Goal: Browse casually

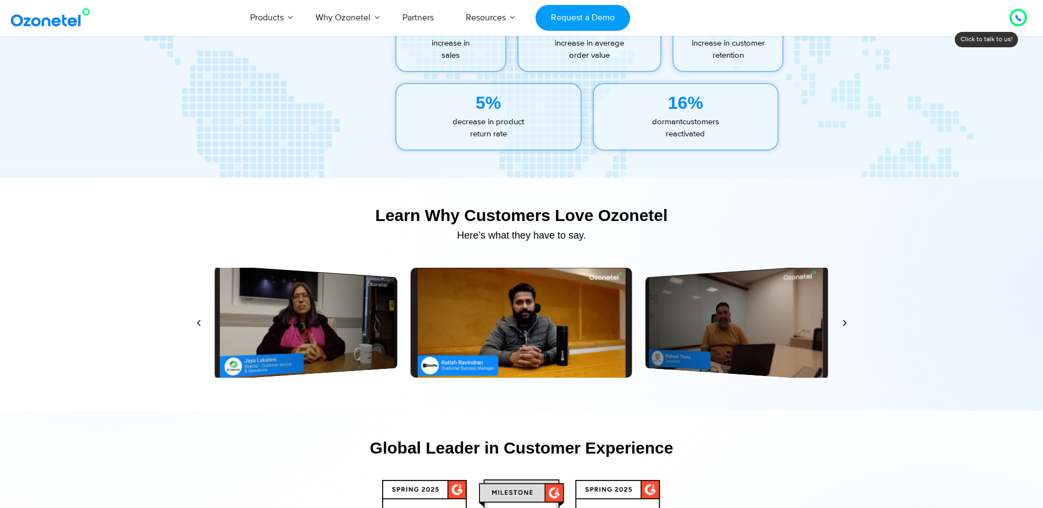
scroll to position [5232, 0]
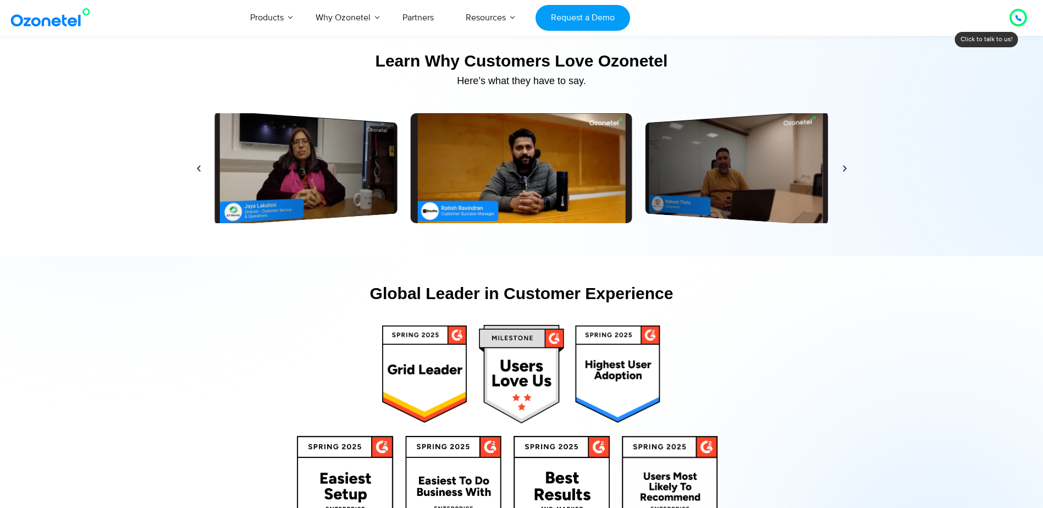
drag, startPoint x: 835, startPoint y: 171, endPoint x: 844, endPoint y: 170, distance: 8.8
click at [835, 171] on div "Play Play Play Play Play Play Play Play Play Play Play Play" at bounding box center [522, 168] width 666 height 110
click at [849, 169] on icon "Next slide" at bounding box center [845, 168] width 8 height 8
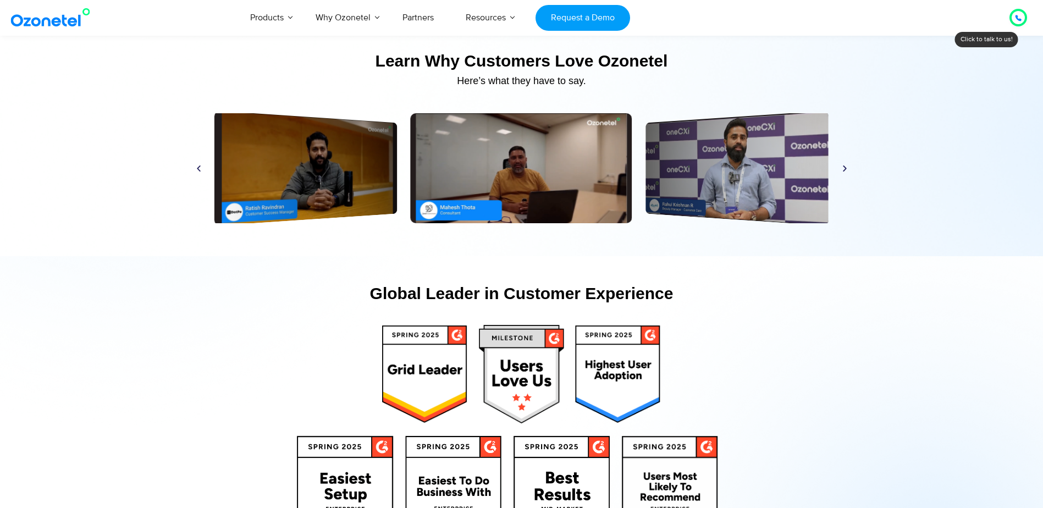
click at [849, 169] on icon "Next slide" at bounding box center [845, 168] width 8 height 8
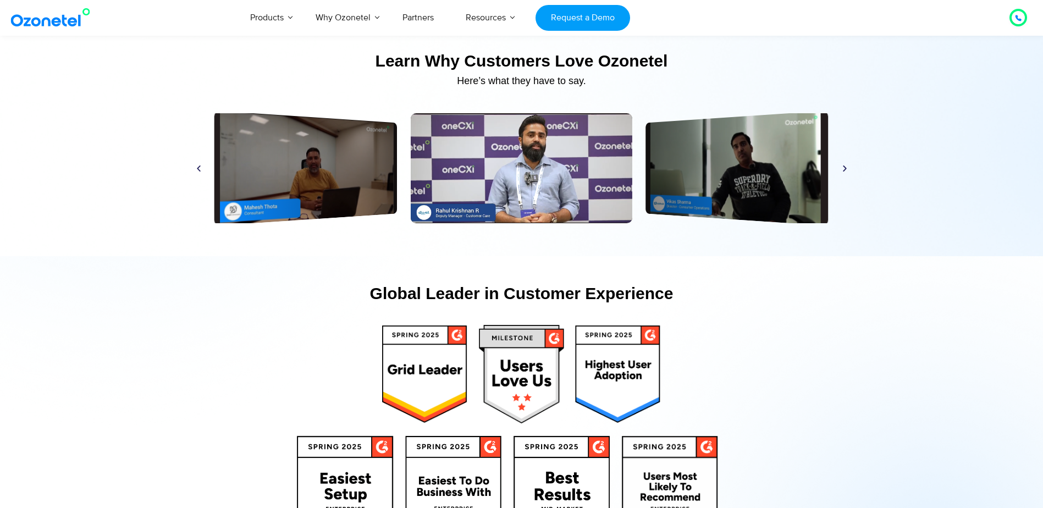
click at [849, 169] on icon "Next slide" at bounding box center [845, 168] width 8 height 8
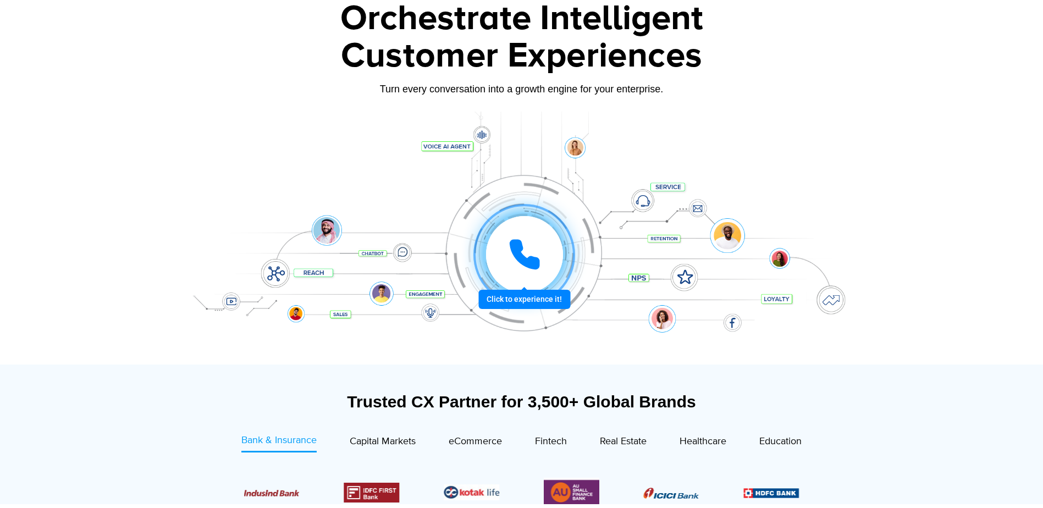
scroll to position [220, 0]
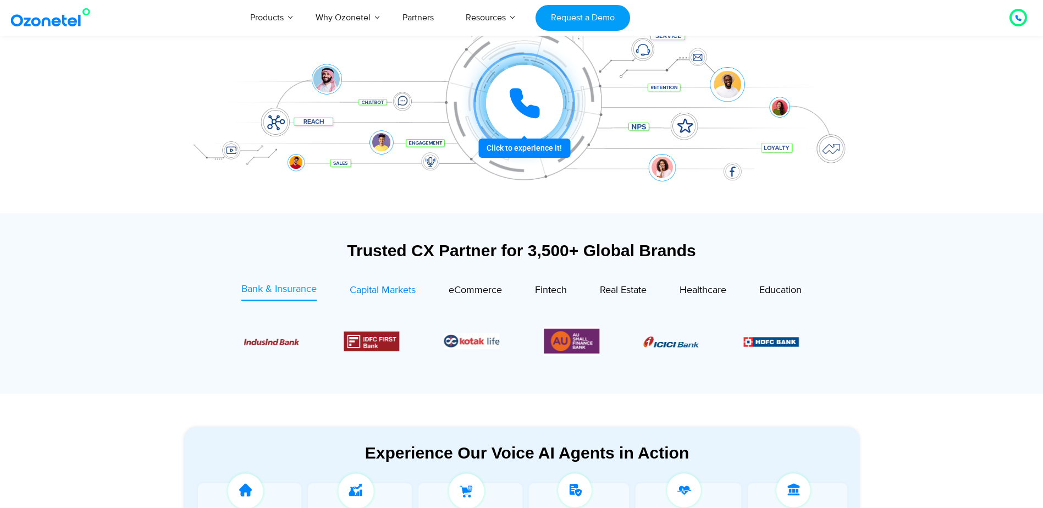
click at [404, 293] on span "Capital Markets" at bounding box center [383, 290] width 66 height 12
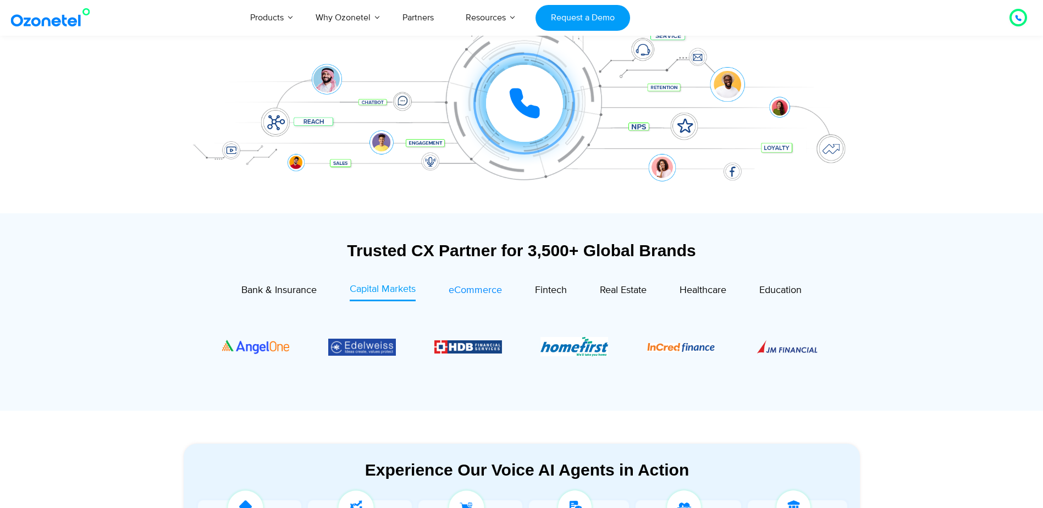
click at [482, 283] on div "eCommerce" at bounding box center [475, 290] width 53 height 15
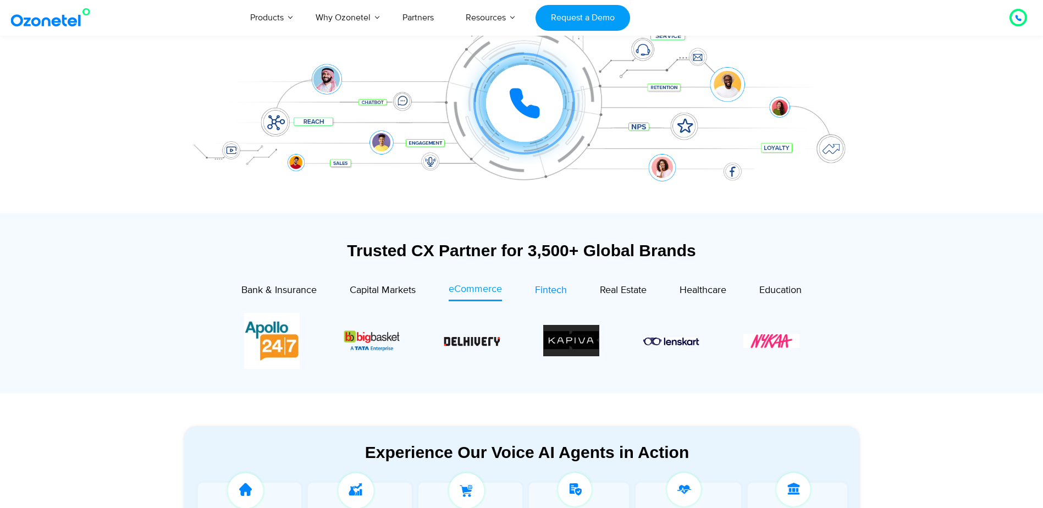
click at [562, 288] on span "Fintech" at bounding box center [551, 290] width 32 height 12
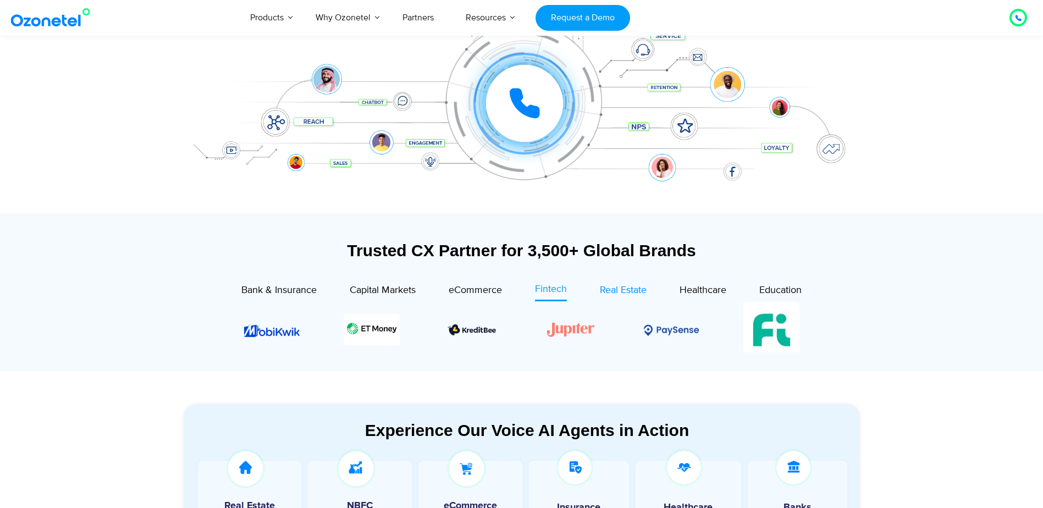
click at [645, 285] on span "Real Estate" at bounding box center [623, 290] width 47 height 12
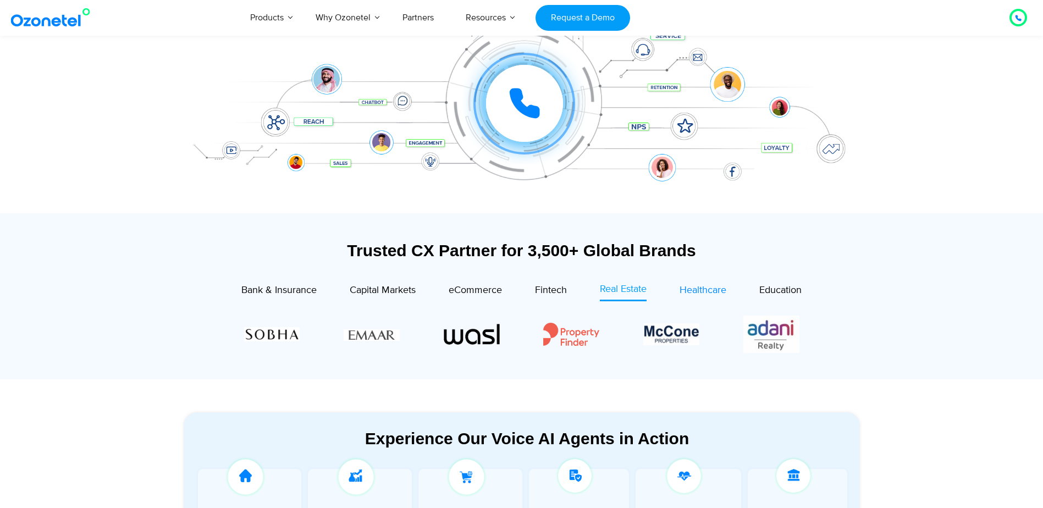
click at [713, 290] on span "Healthcare" at bounding box center [703, 290] width 47 height 12
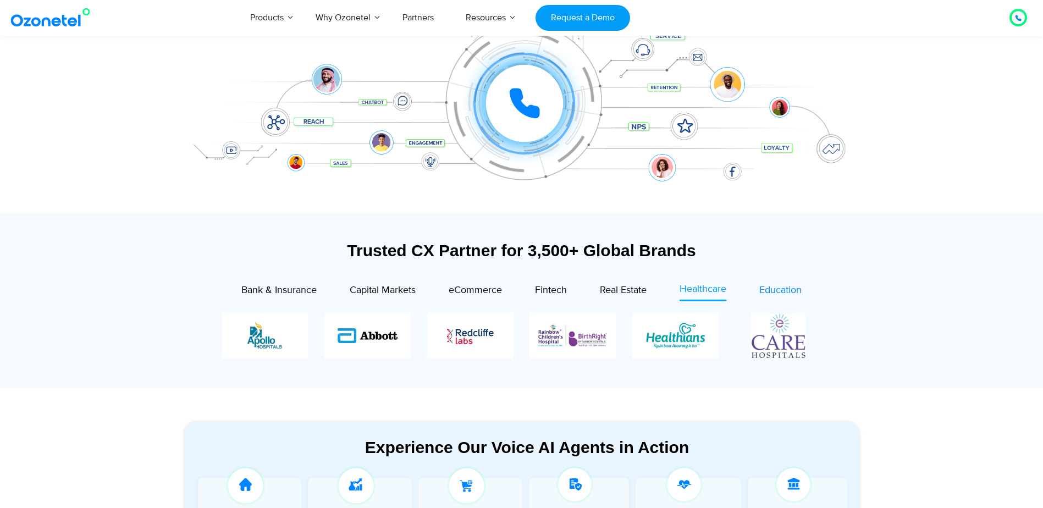
click at [771, 290] on span "Education" at bounding box center [781, 290] width 42 height 12
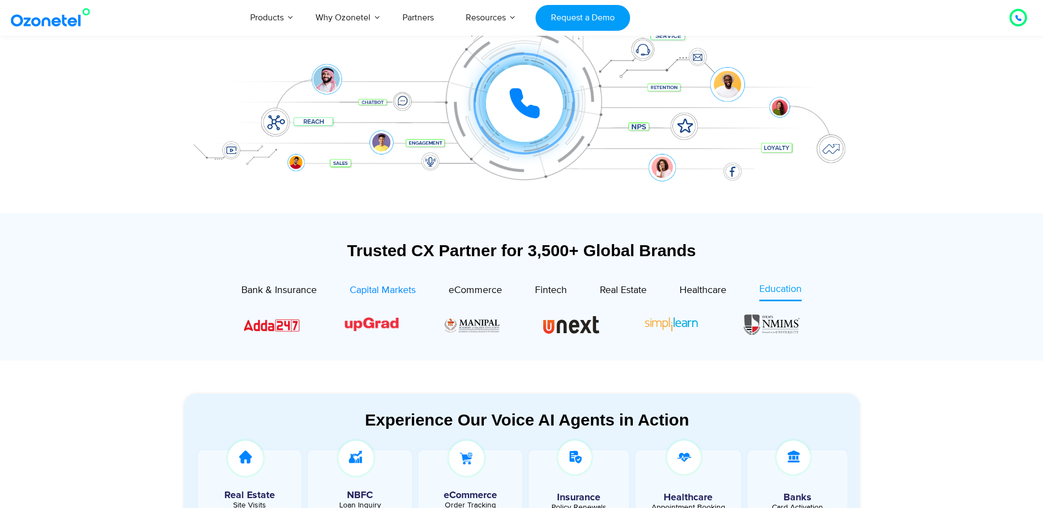
click at [350, 298] on div "Capital Markets" at bounding box center [383, 290] width 66 height 15
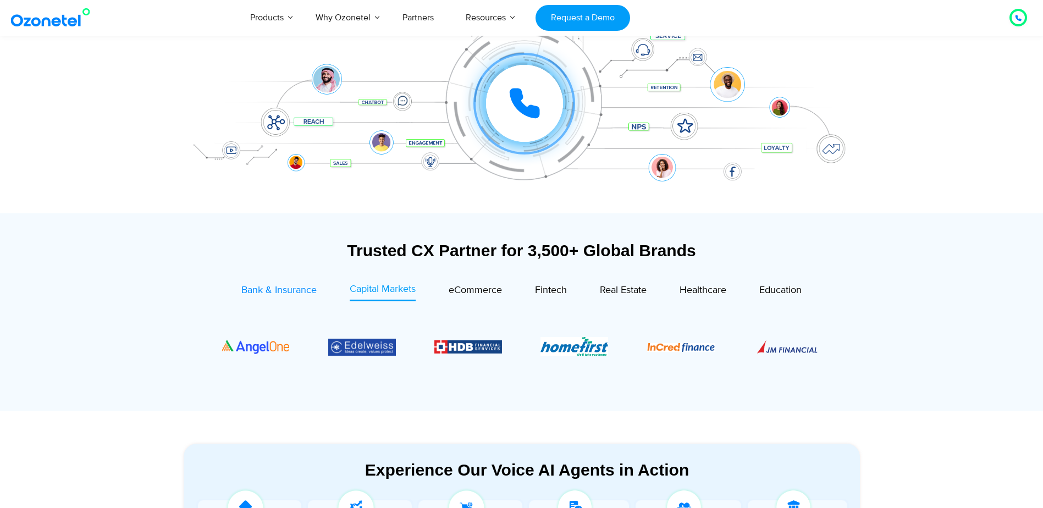
click at [275, 292] on span "Bank & Insurance" at bounding box center [278, 290] width 75 height 12
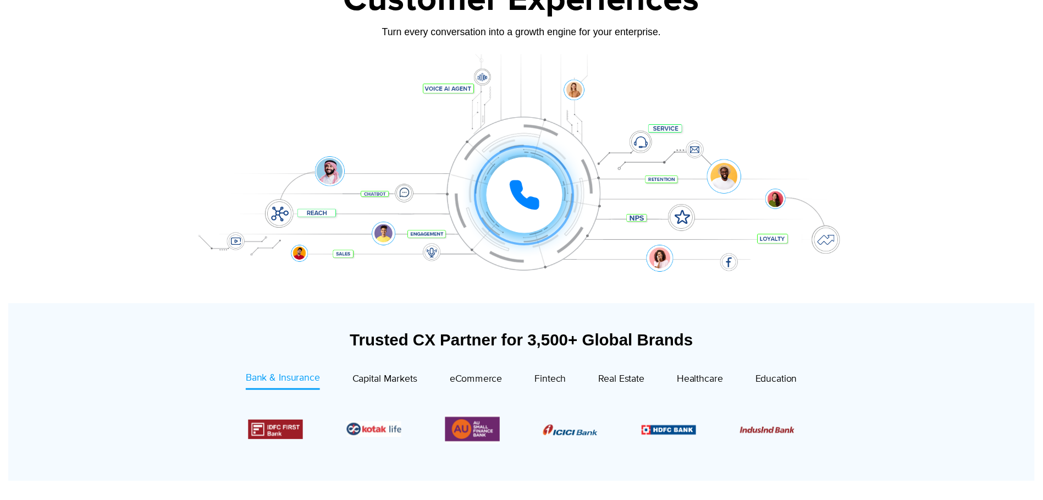
scroll to position [0, 0]
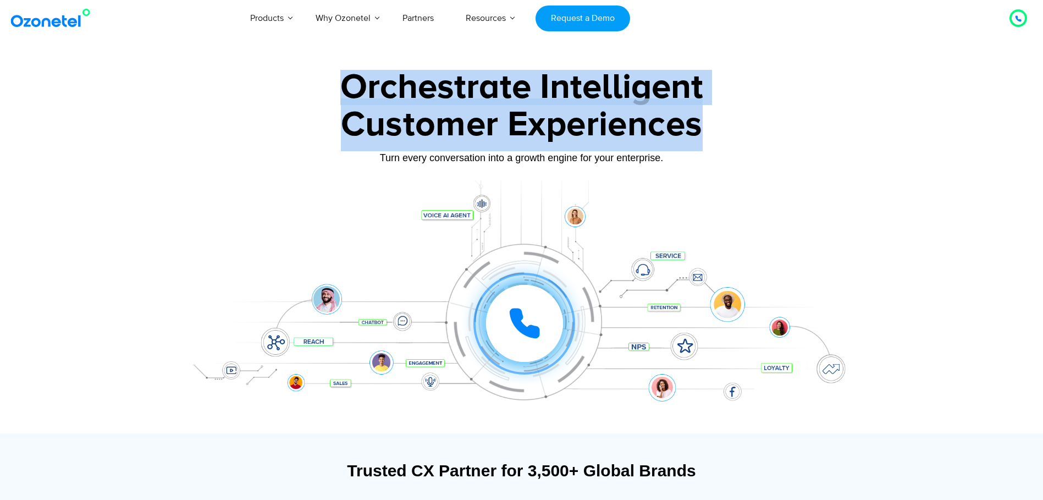
drag, startPoint x: 359, startPoint y: 102, endPoint x: 720, endPoint y: 139, distance: 362.7
click at [720, 139] on div "Orchestrate Intelligent Customer Experiences Turn every conversation into a gro…" at bounding box center [522, 252] width 688 height 364
drag, startPoint x: 720, startPoint y: 139, endPoint x: 794, endPoint y: 151, distance: 75.3
click at [794, 151] on div "Customer Experiences" at bounding box center [522, 124] width 688 height 53
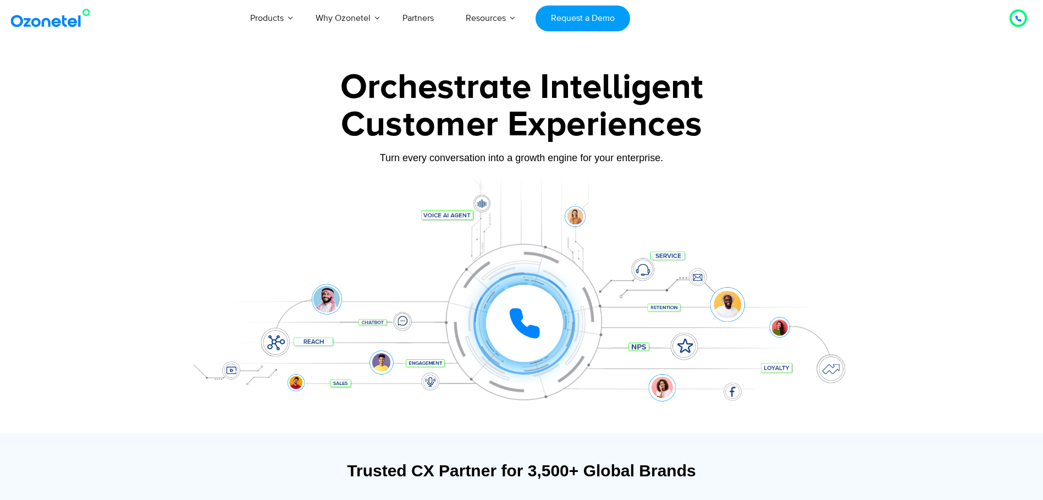
click at [873, 159] on div "Orchestrate Intelligent Customer Experiences Turn every conversation into a gro…" at bounding box center [522, 252] width 704 height 364
